Goal: Navigation & Orientation: Find specific page/section

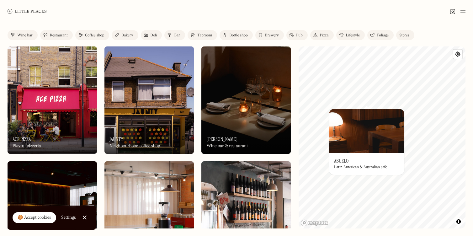
click at [356, 161] on div "On Our Radar Abuelo Latin American & Australian cafe" at bounding box center [366, 164] width 75 height 22
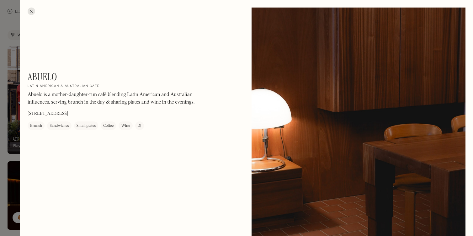
drag, startPoint x: 104, startPoint y: 113, endPoint x: 99, endPoint y: 114, distance: 5.2
click at [99, 114] on div "Abuelo On Our Radar Latin American & Australian cafe Abuelo is a mother-daughte…" at bounding box center [112, 100] width 169 height 59
copy div "Abuelo is a mother-daughter-run café blending Latin American and Australian inf…"
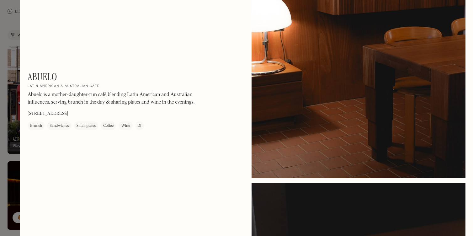
scroll to position [101, 0]
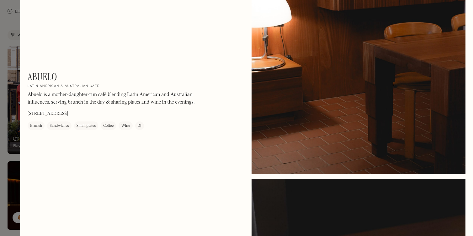
click at [294, 64] on div at bounding box center [359, 40] width 214 height 268
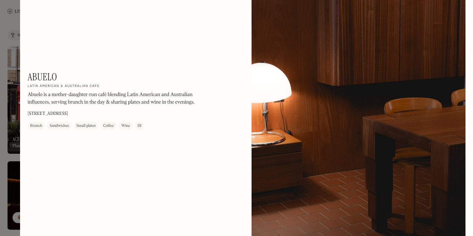
scroll to position [0, 0]
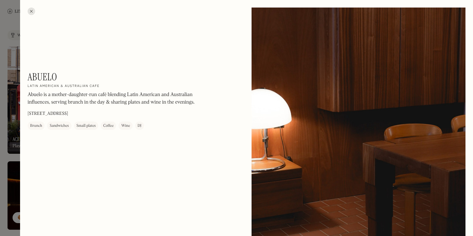
click at [31, 10] on div at bounding box center [32, 12] width 8 height 8
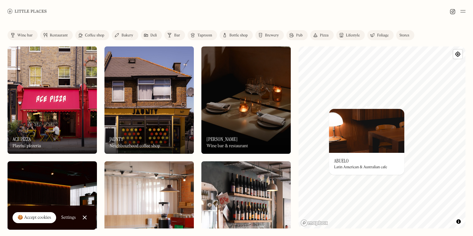
click at [96, 38] on link "Coffee shop" at bounding box center [92, 35] width 34 height 10
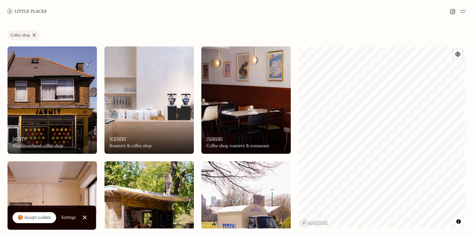
click at [34, 34] on link "Coffee shop" at bounding box center [24, 35] width 32 height 10
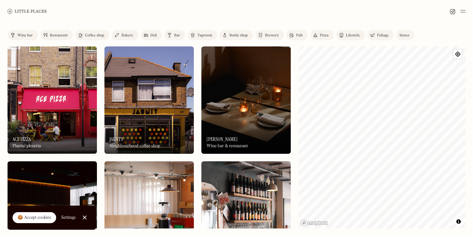
click at [126, 35] on div "Bakery" at bounding box center [127, 36] width 12 height 4
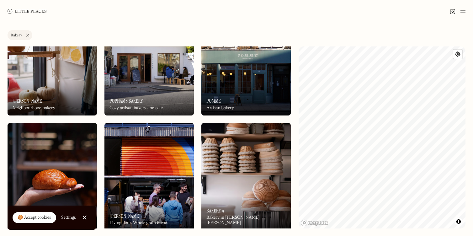
scroll to position [200, 0]
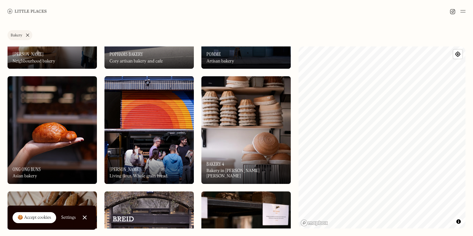
click at [24, 35] on link "Bakery" at bounding box center [20, 35] width 25 height 10
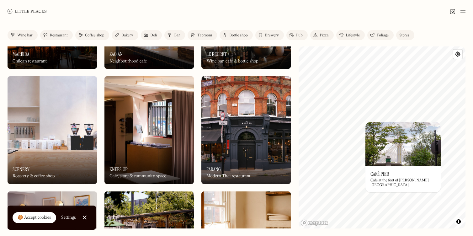
click at [408, 173] on div "© Mapbox © OpenStreetMap Improve this map On Our Radar Café Pier Cafe at the fo…" at bounding box center [382, 137] width 167 height 182
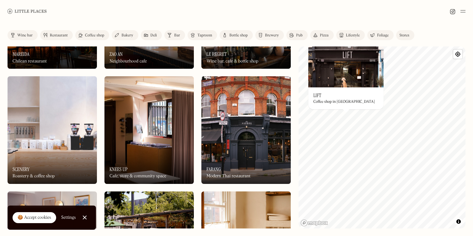
click at [352, 102] on div "© Mapbox © OpenStreetMap Improve this map On Our Radar Lift Coffee shop in [GEO…" at bounding box center [382, 137] width 167 height 182
